Goal: Book appointment/travel/reservation

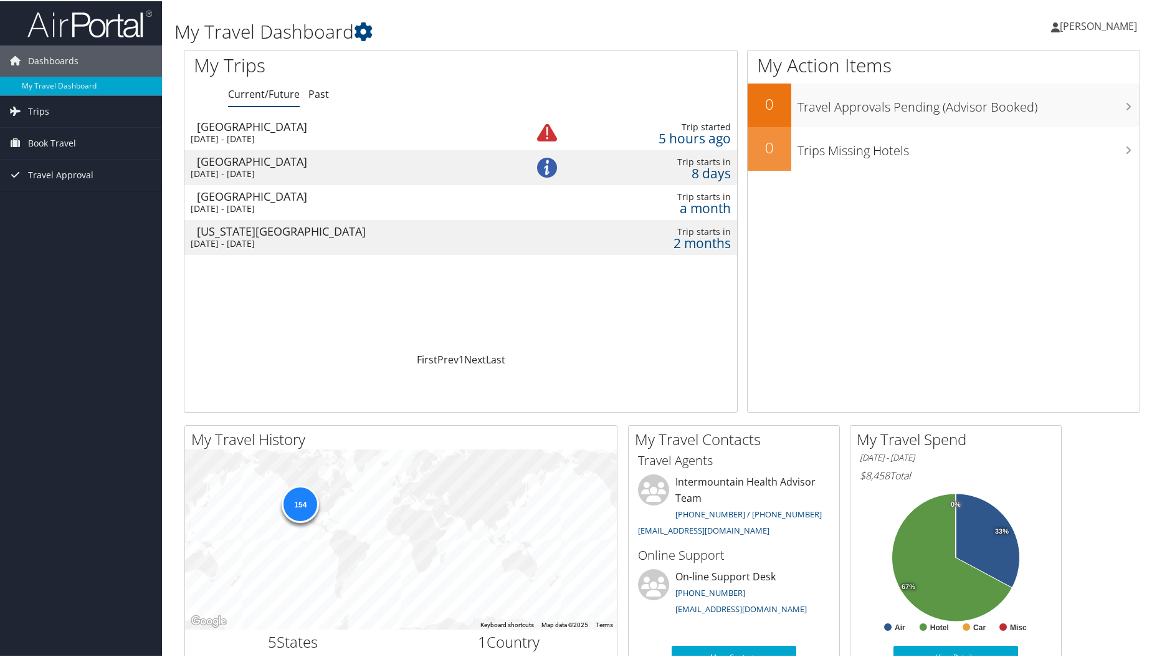
click at [253, 121] on div "Las Vegas" at bounding box center [352, 125] width 311 height 11
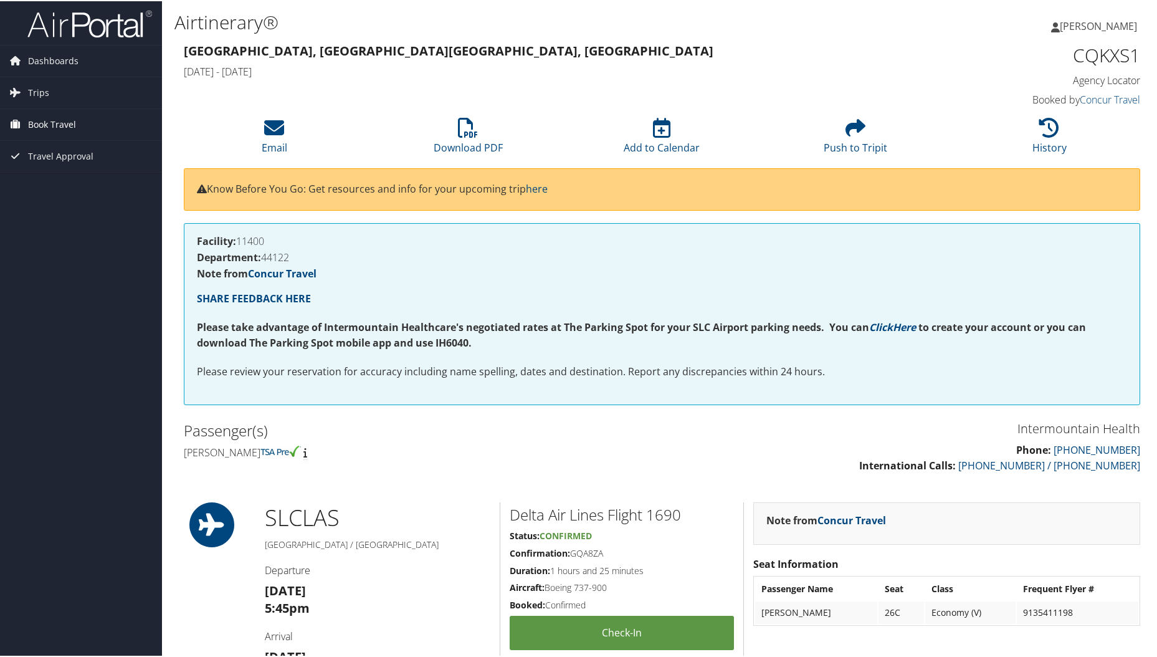
click at [36, 124] on span "Book Travel" at bounding box center [52, 123] width 48 height 31
click at [57, 189] on link "Book/Manage Online Trips" at bounding box center [81, 185] width 162 height 19
click at [1104, 98] on link "Concur Travel" at bounding box center [1109, 99] width 60 height 14
click at [67, 14] on img at bounding box center [89, 22] width 125 height 29
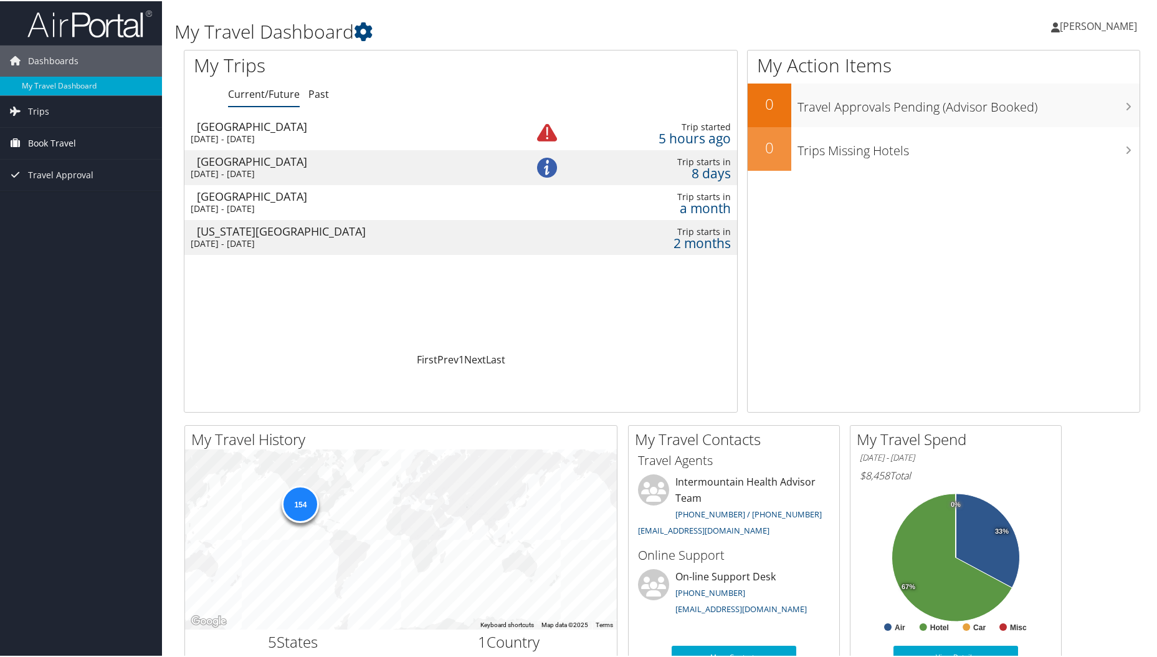
click at [54, 141] on span "Book Travel" at bounding box center [52, 141] width 48 height 31
click at [85, 205] on link "Book/Manage Online Trips" at bounding box center [81, 204] width 162 height 19
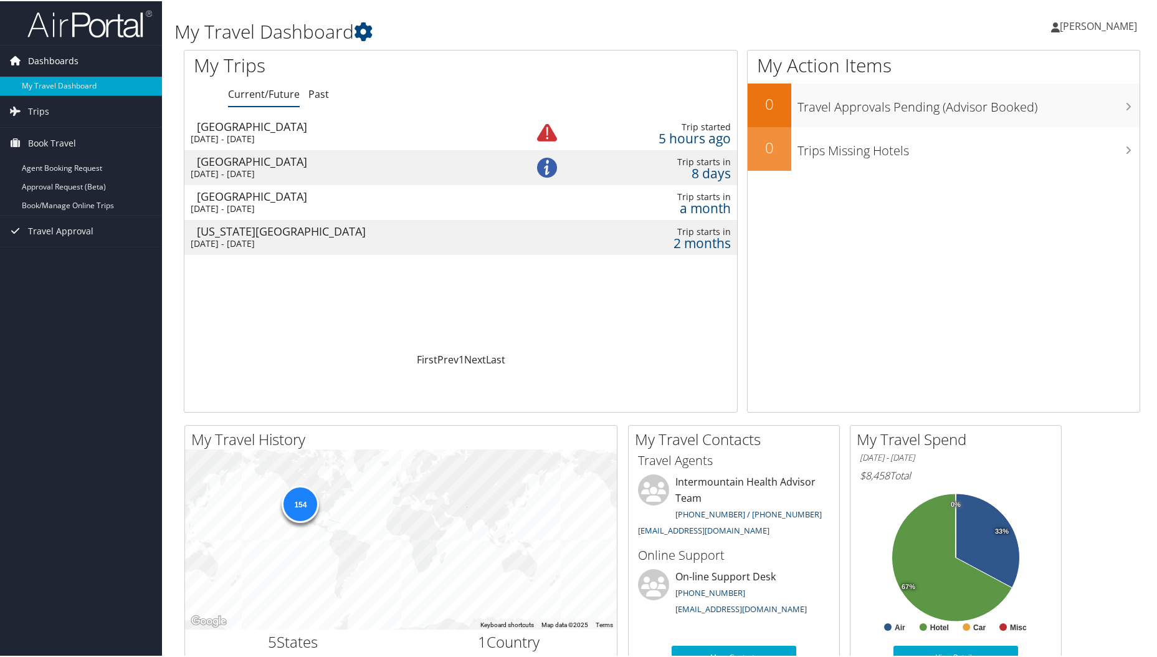
click at [50, 62] on span "Dashboards" at bounding box center [53, 59] width 50 height 31
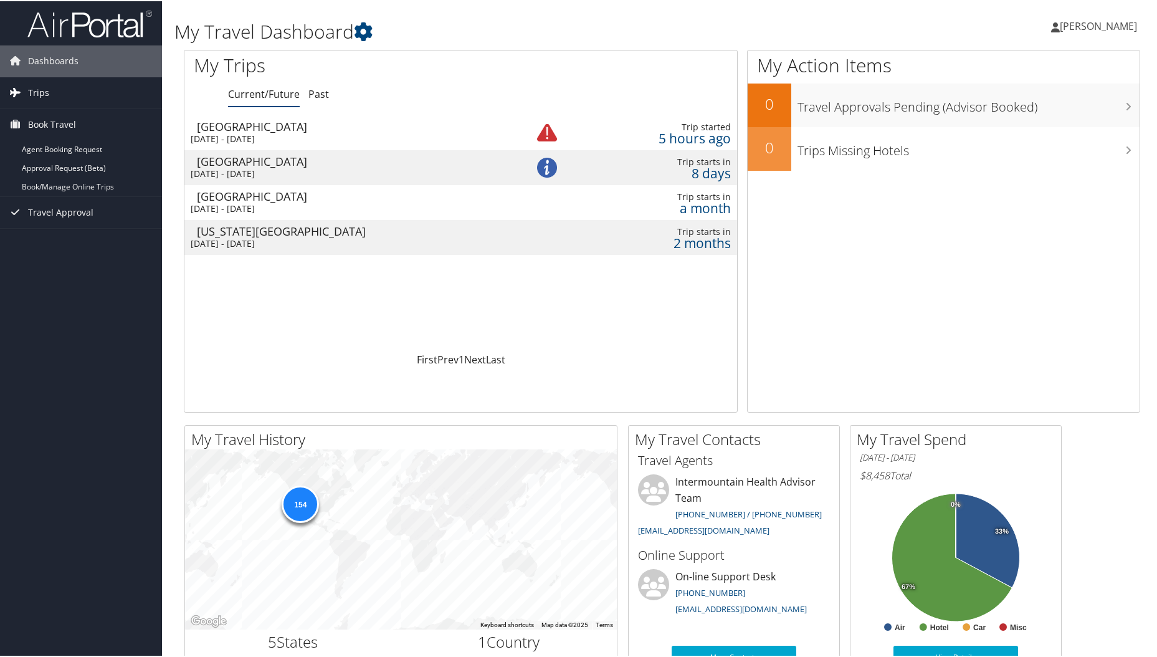
click at [42, 95] on span "Trips" at bounding box center [38, 91] width 21 height 31
click at [234, 129] on div "[GEOGRAPHIC_DATA]" at bounding box center [352, 125] width 311 height 11
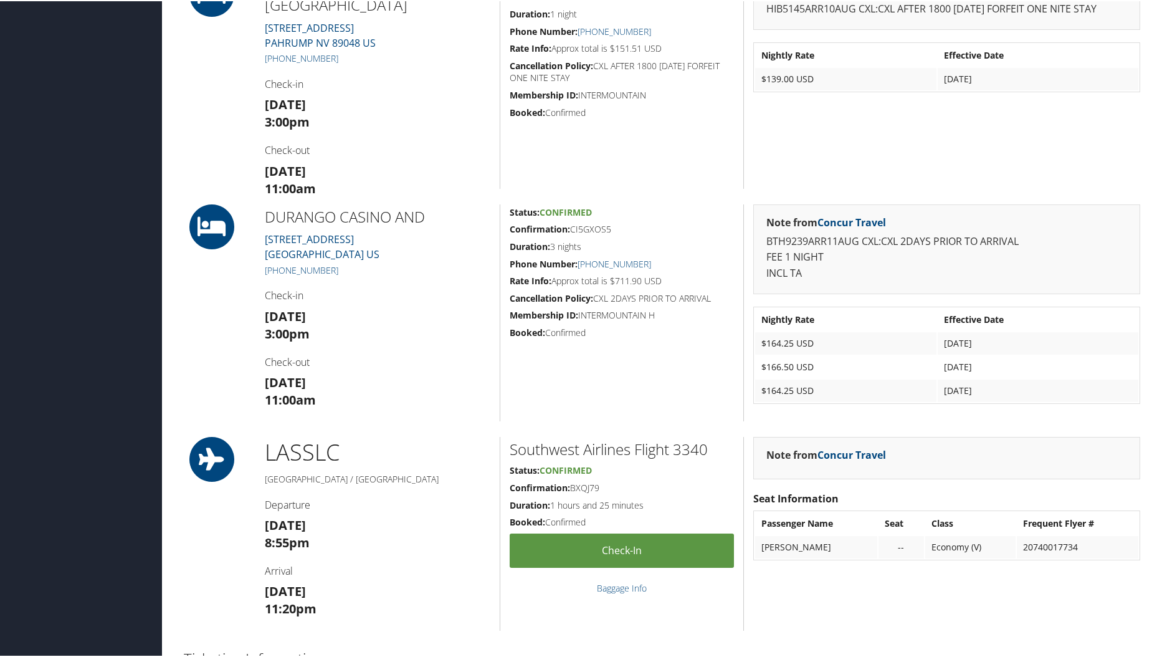
scroll to position [941, 0]
